Goal: Task Accomplishment & Management: Use online tool/utility

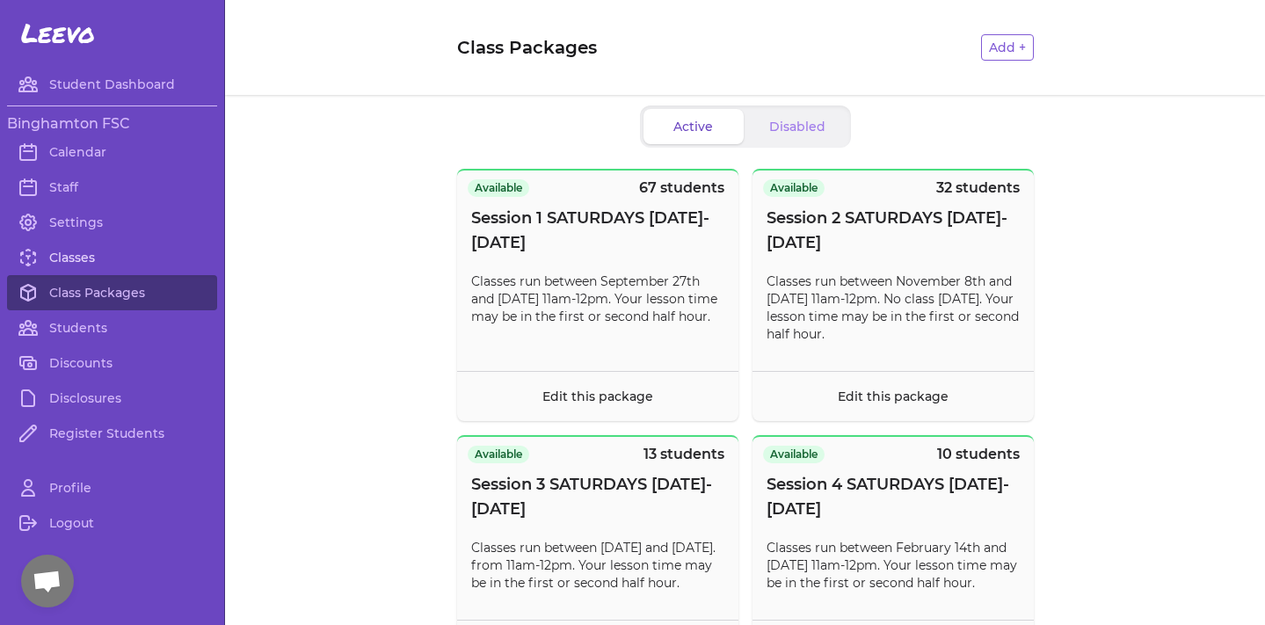
click at [55, 256] on link "Classes" at bounding box center [112, 257] width 210 height 35
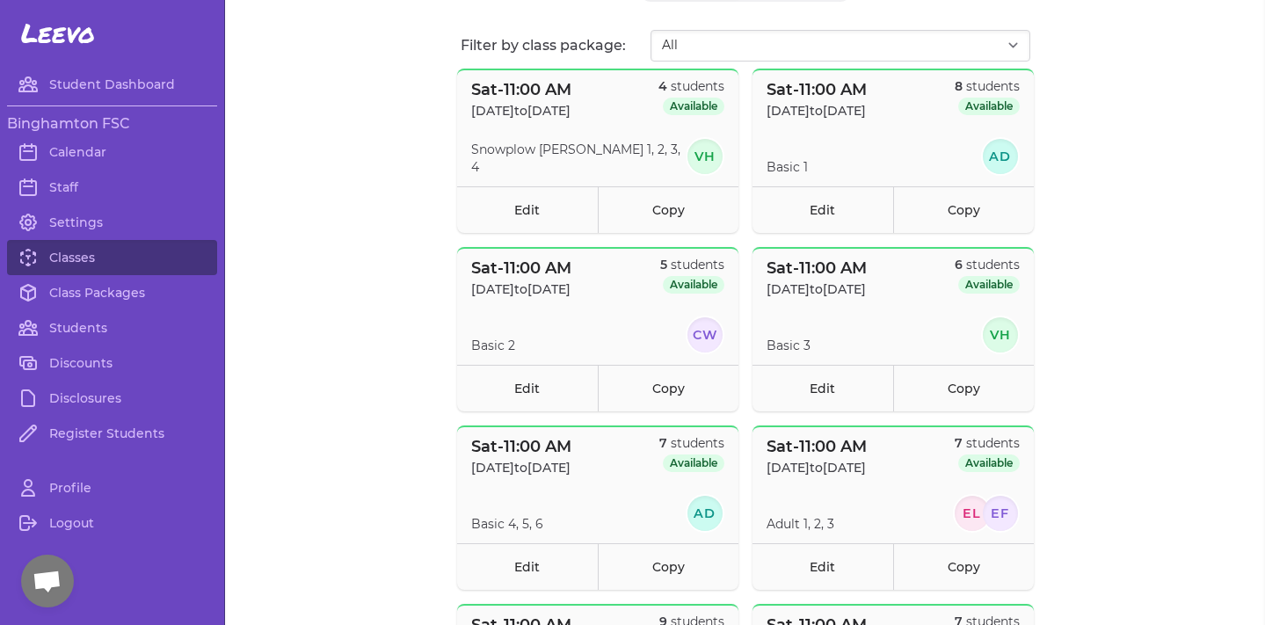
scroll to position [123, 0]
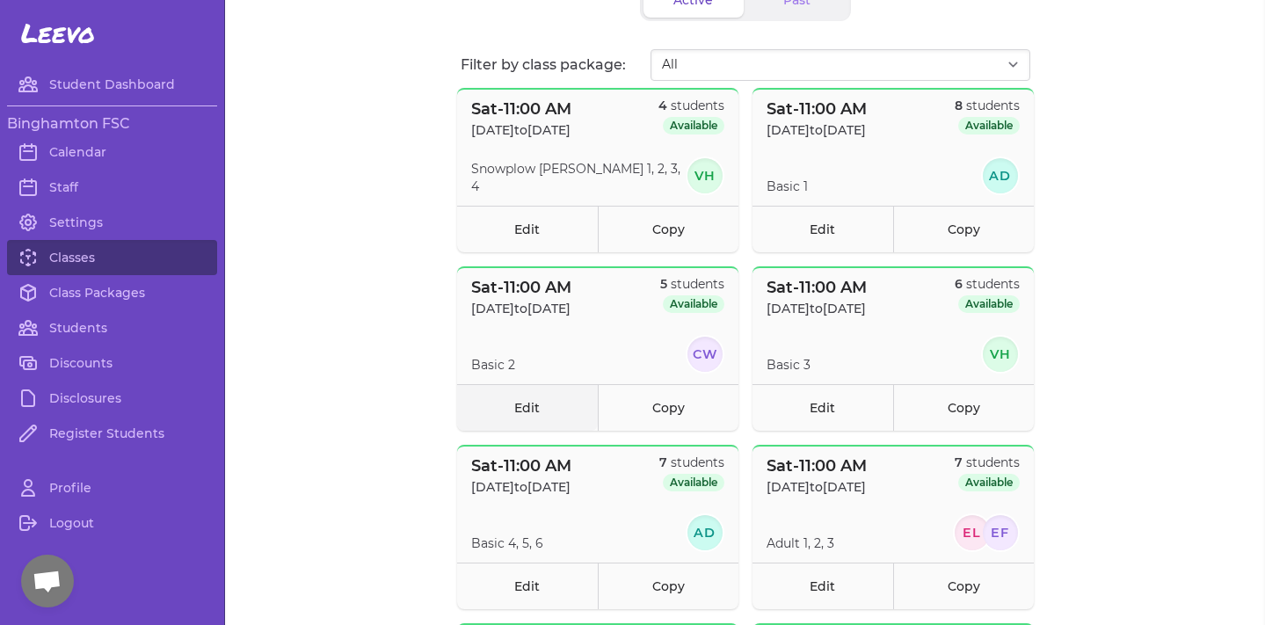
click at [559, 409] on link "Edit" at bounding box center [527, 407] width 141 height 47
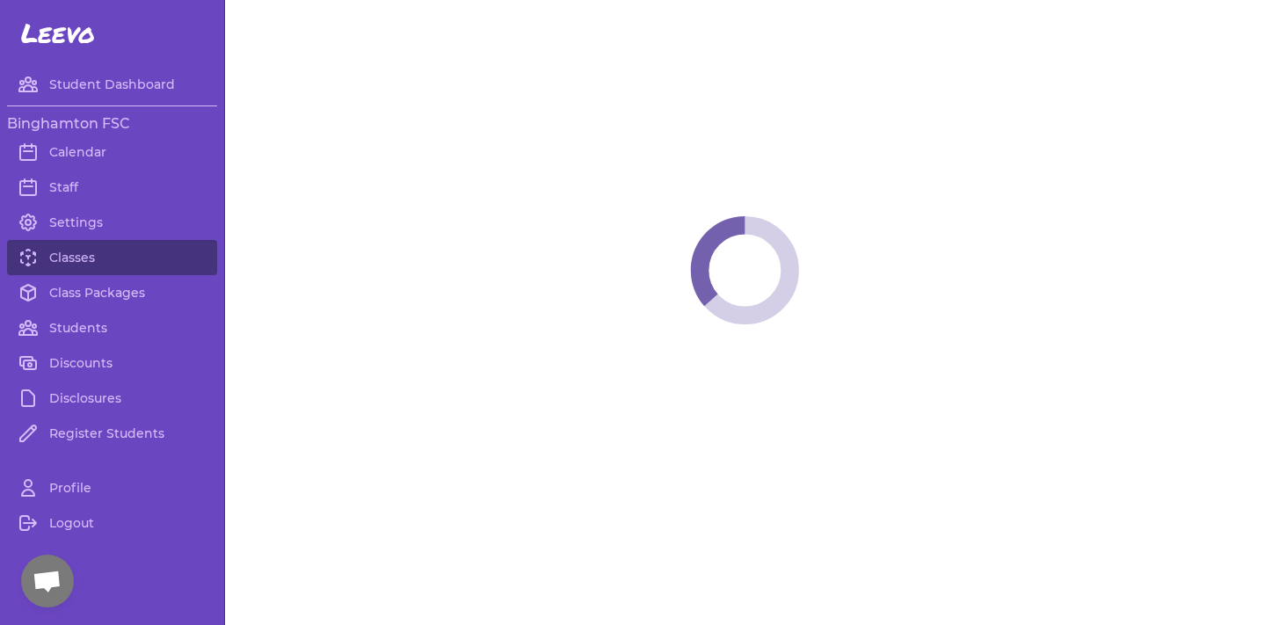
select select "6"
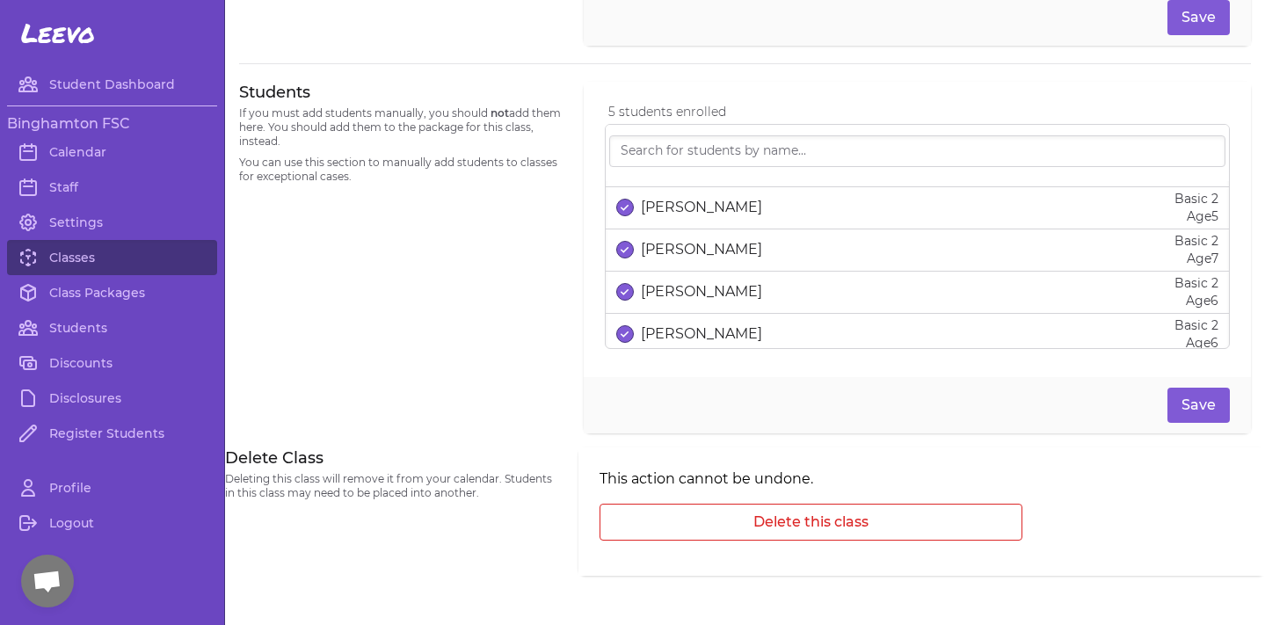
scroll to position [35, 0]
drag, startPoint x: 785, startPoint y: 251, endPoint x: 632, endPoint y: 258, distance: 153.1
click at [632, 258] on div "[PERSON_NAME] Basic 2 Age [DEMOGRAPHIC_DATA]" at bounding box center [917, 250] width 602 height 35
click at [632, 258] on button "select date" at bounding box center [625, 251] width 18 height 18
copy p "[PERSON_NAME]"
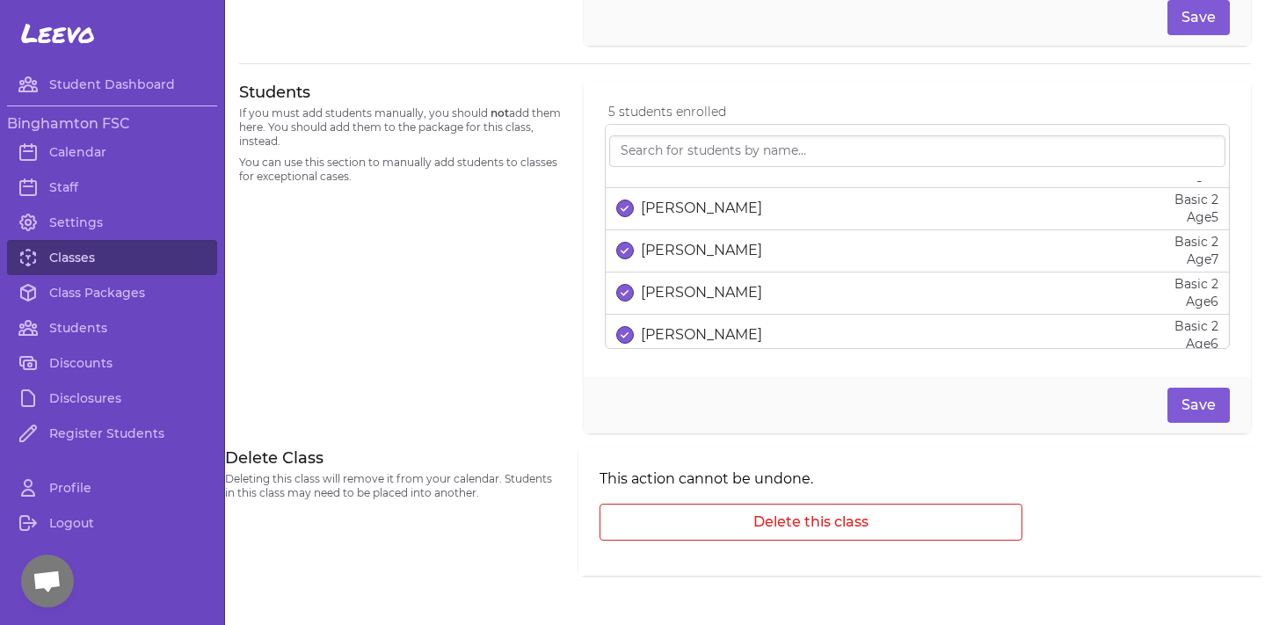
click at [69, 249] on link "Classes" at bounding box center [112, 257] width 210 height 35
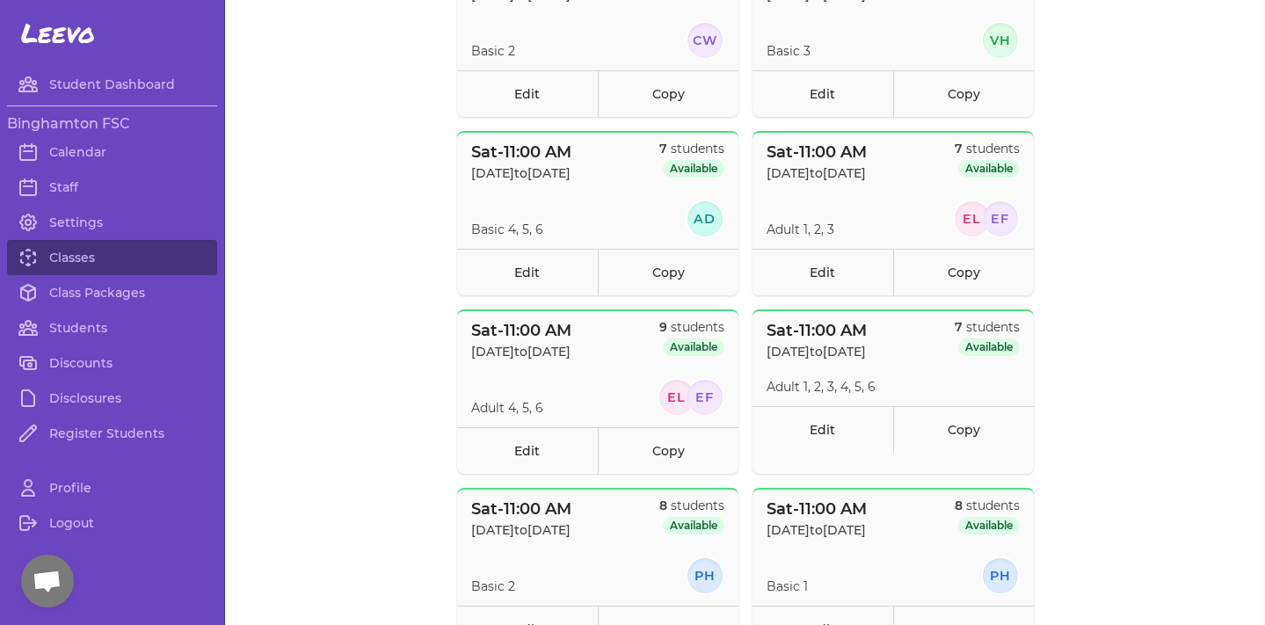
scroll to position [584, 0]
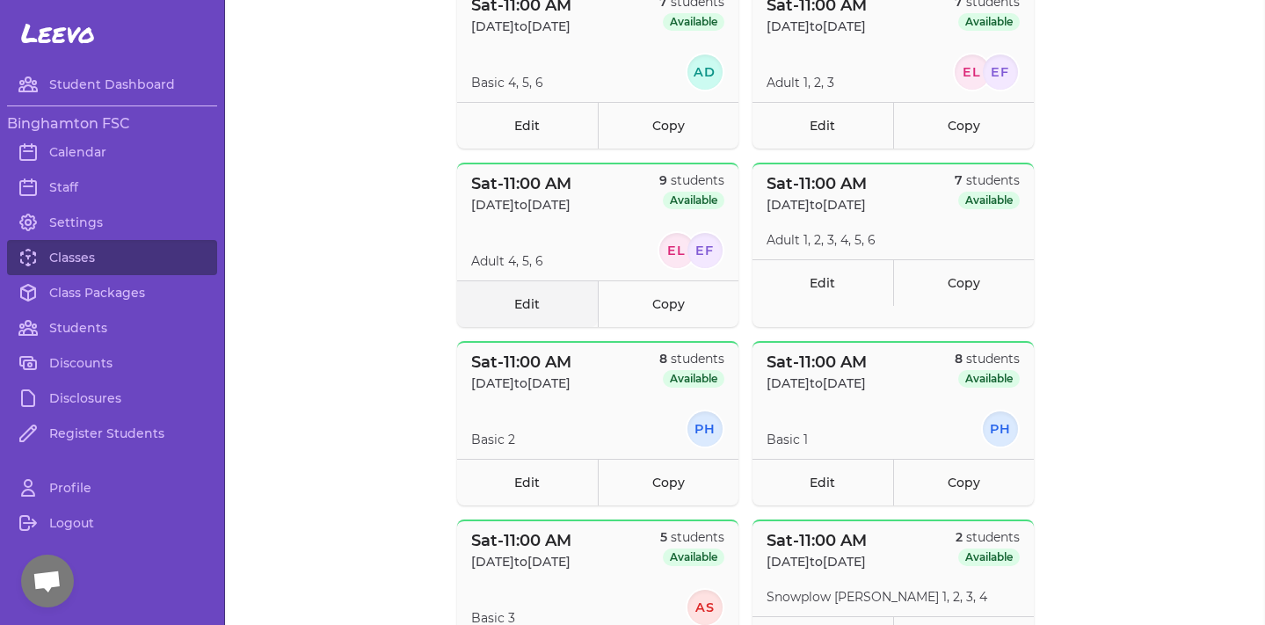
click at [562, 292] on link "Edit" at bounding box center [527, 303] width 141 height 47
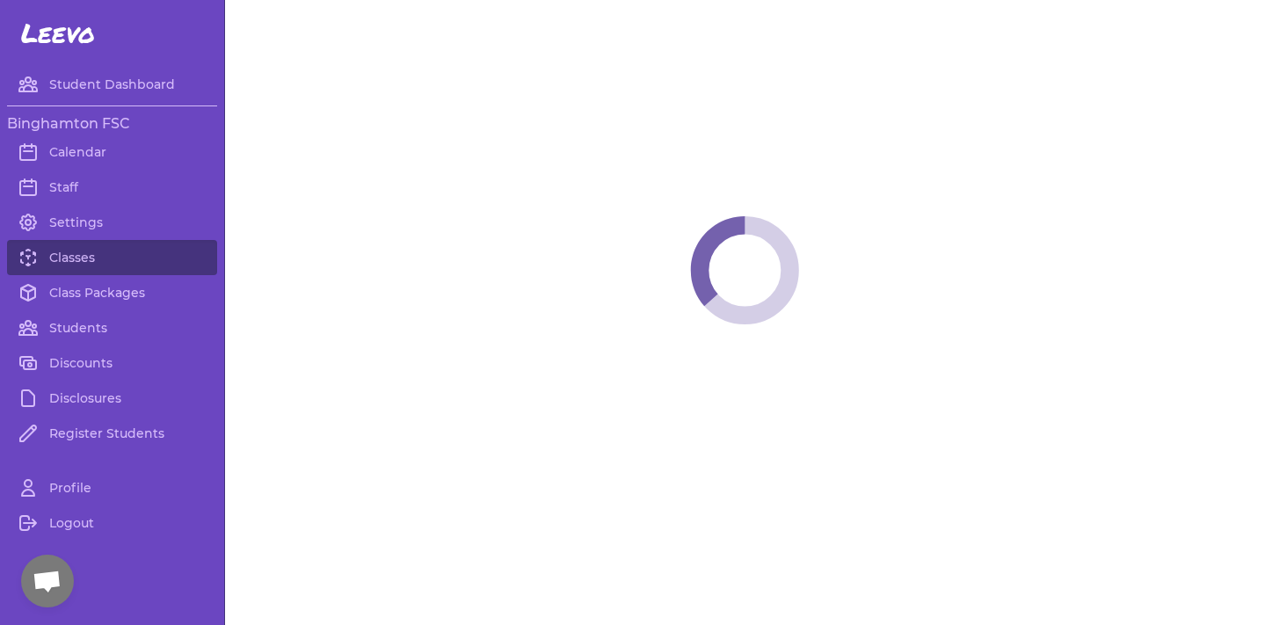
select select "6"
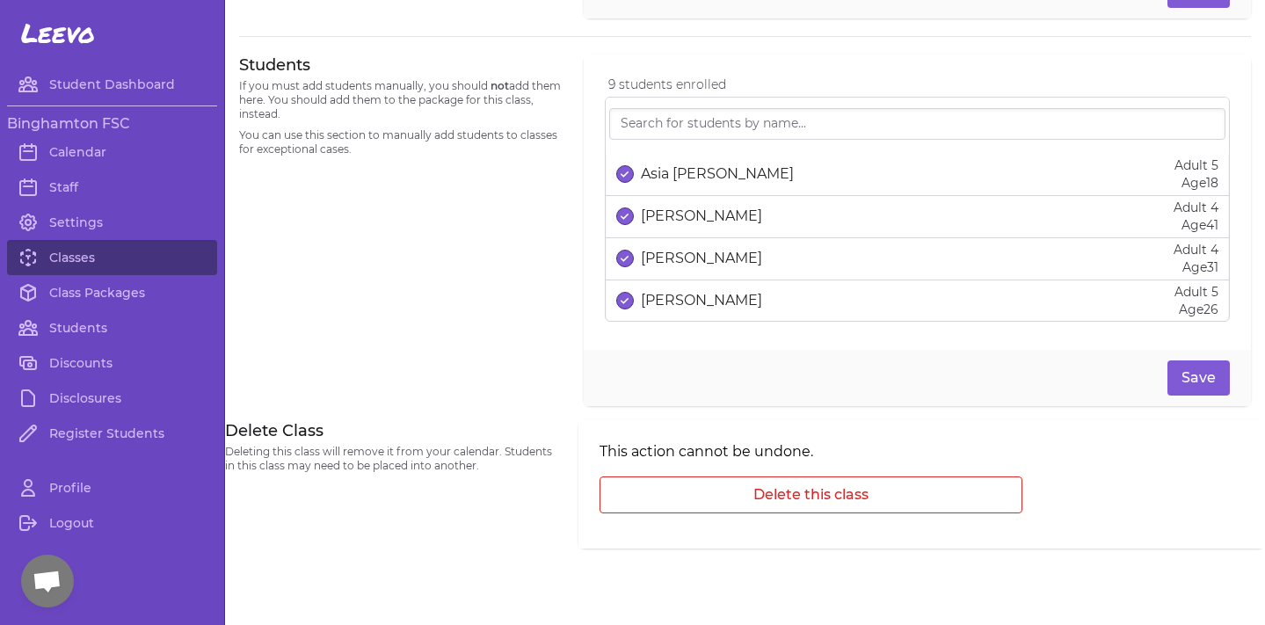
scroll to position [1084, 0]
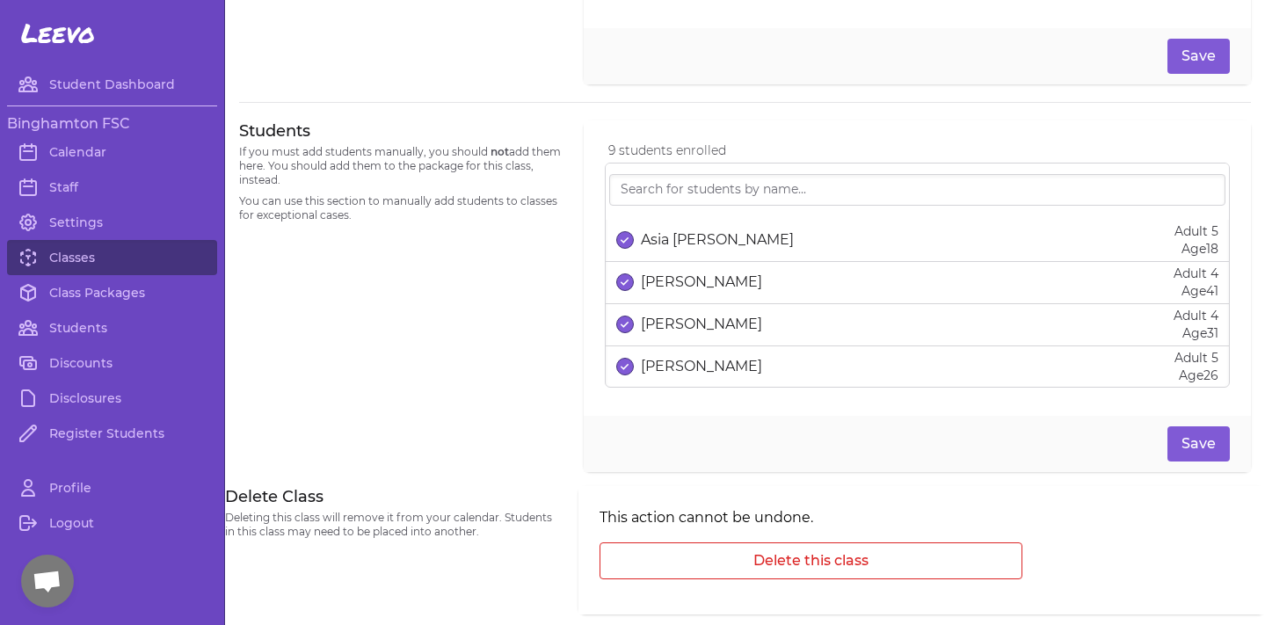
drag, startPoint x: 798, startPoint y: 292, endPoint x: 643, endPoint y: 290, distance: 154.7
click at [643, 290] on div "[PERSON_NAME] Adult 4 Age [DEMOGRAPHIC_DATA]" at bounding box center [917, 282] width 602 height 35
click at [643, 290] on p "[PERSON_NAME]" at bounding box center [701, 282] width 121 height 21
drag, startPoint x: 643, startPoint y: 290, endPoint x: 792, endPoint y: 294, distance: 148.6
click at [792, 294] on div "[PERSON_NAME] Adult 4 Age [DEMOGRAPHIC_DATA]" at bounding box center [917, 282] width 602 height 35
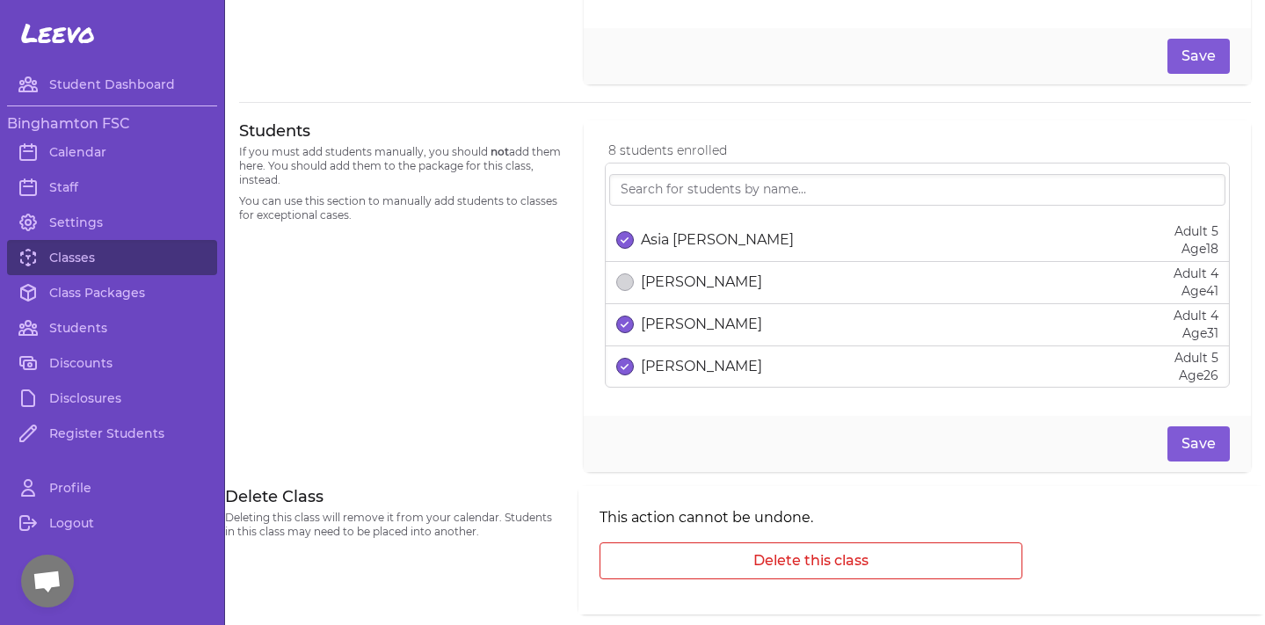
copy p "[PERSON_NAME]"
click at [630, 283] on button "select date" at bounding box center [625, 282] width 18 height 18
